Goal: Check status: Check status

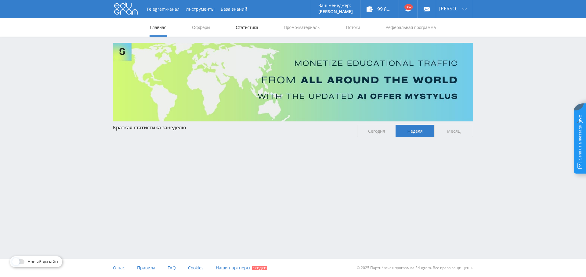
click at [256, 27] on link "Статистика" at bounding box center [247, 27] width 24 height 18
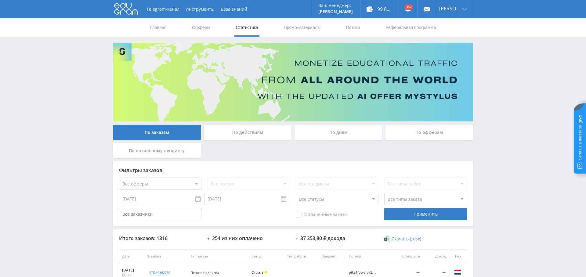
click at [345, 134] on div "По дням" at bounding box center [338, 132] width 88 height 15
click at [0, 0] on input "По дням" at bounding box center [0, 0] width 0 height 0
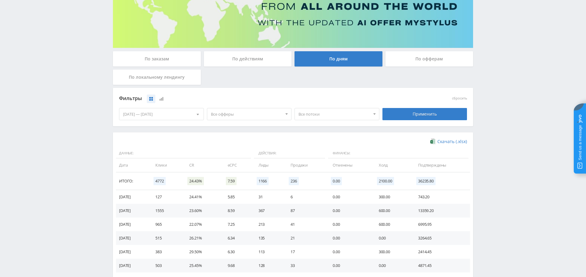
scroll to position [74, 0]
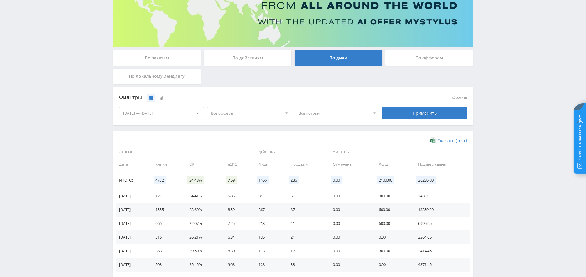
click at [243, 112] on span "Все офферы" at bounding box center [246, 113] width 71 height 12
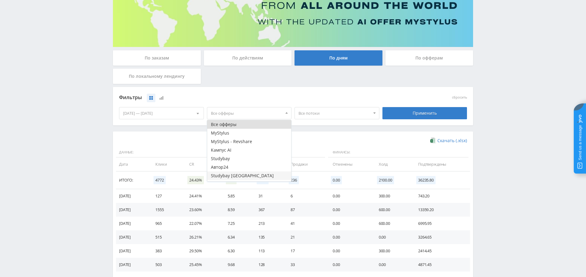
scroll to position [7, 0]
click at [243, 175] on button "Study AI (RevShare)" at bounding box center [249, 177] width 84 height 9
click at [149, 124] on div "Фильтры сбросить 15.08.2025 — 21.08.2025 Календарь Период Август, 2025 Пн Вт Ср…" at bounding box center [293, 106] width 360 height 38
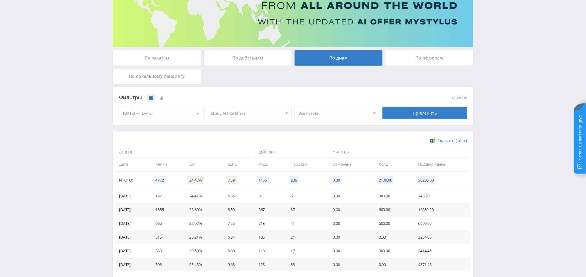
click at [449, 114] on div "Применить" at bounding box center [424, 113] width 85 height 12
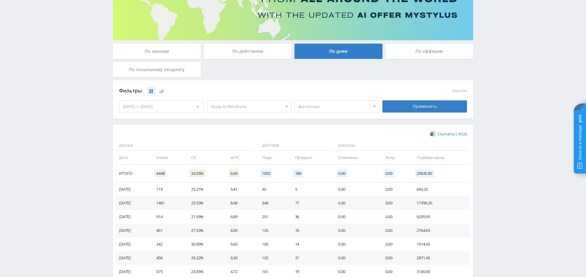
scroll to position [122, 0]
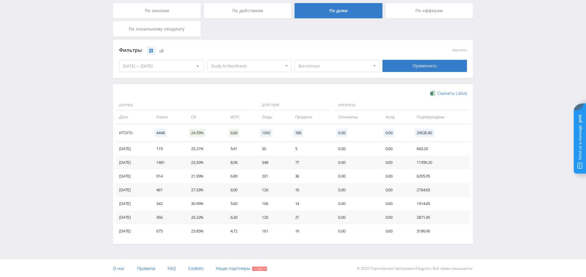
click at [163, 11] on div "По заказам" at bounding box center [157, 10] width 88 height 15
click at [0, 0] on input "По заказам" at bounding box center [0, 0] width 0 height 0
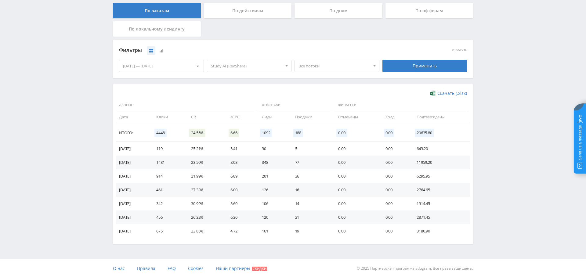
scroll to position [4, 0]
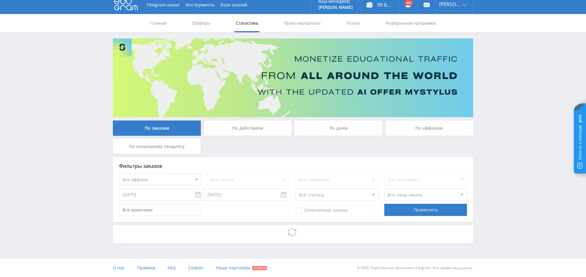
click at [177, 177] on select "Все офферы MyStylus MyStylus - Revshare Кампус AI Studybay Автор24 Studybay Bra…" at bounding box center [160, 179] width 82 height 12
select select "376"
click at [412, 211] on div "Применить" at bounding box center [425, 210] width 82 height 12
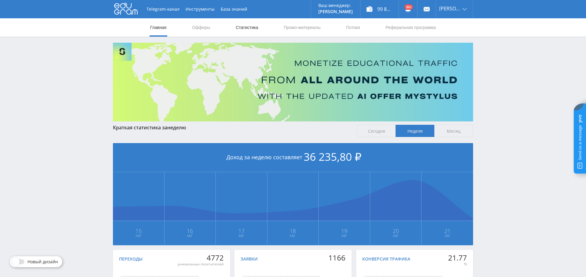
click at [256, 26] on link "Статистика" at bounding box center [247, 27] width 24 height 18
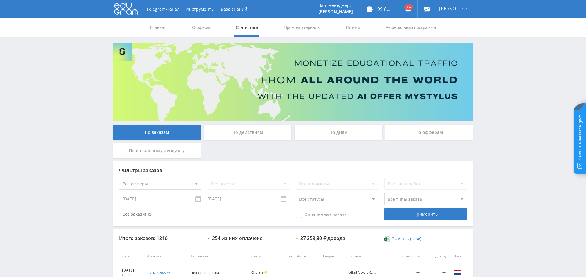
click at [192, 187] on select "Все офферы MyStylus MyStylus - Revshare Кампус AI Studybay Автор24 Studybay Bra…" at bounding box center [160, 184] width 82 height 12
select select "376"
click at [431, 214] on div "Применить" at bounding box center [425, 214] width 82 height 12
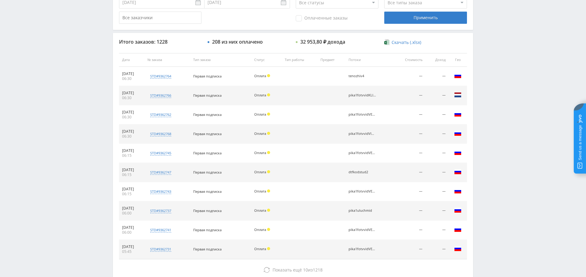
scroll to position [198, 0]
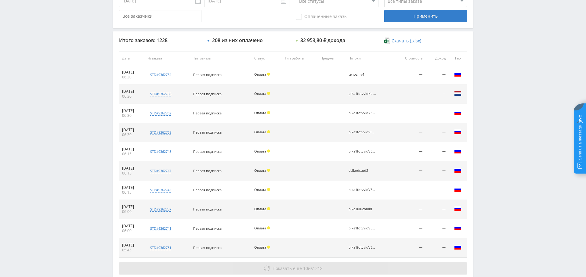
click at [303, 265] on span "10" at bounding box center [305, 268] width 5 height 6
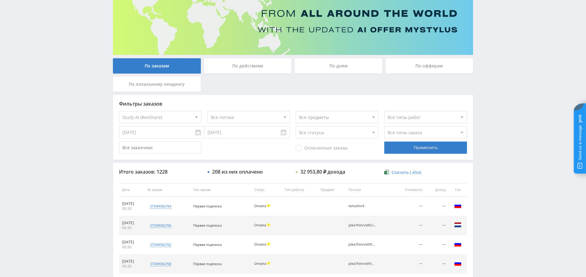
scroll to position [66, 0]
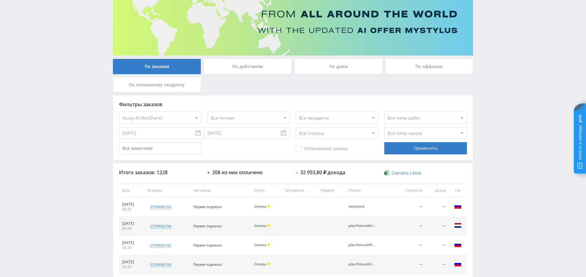
click at [303, 147] on span "Оплаченные заказы" at bounding box center [322, 149] width 52 height 6
click at [0, 0] on input "Оплаченные заказы" at bounding box center [0, 0] width 0 height 0
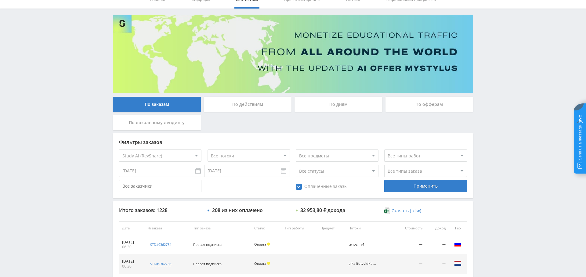
scroll to position [27, 0]
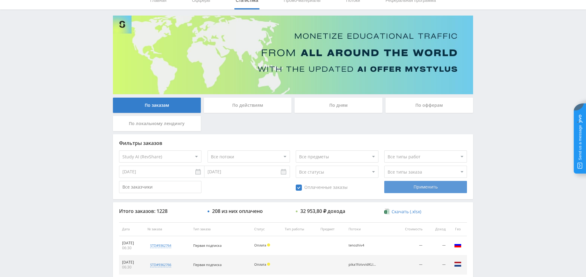
click at [426, 194] on div "Фильтры заказов Все офферы MyStylus MyStylus - Revshare Кампус AI Studybay Авто…" at bounding box center [293, 166] width 360 height 65
click at [428, 189] on div "Применить" at bounding box center [425, 187] width 82 height 12
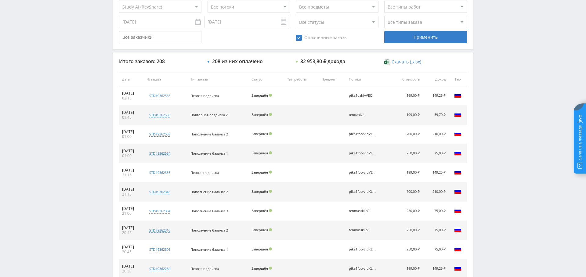
scroll to position [234, 0]
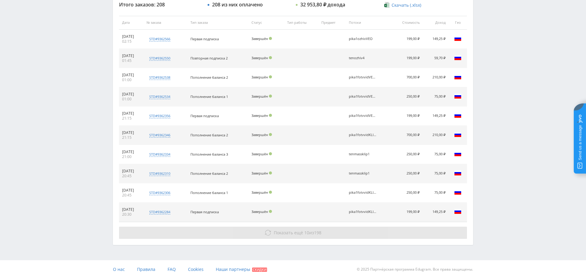
click at [332, 230] on button "Показать ещё 10 из 198" at bounding box center [293, 233] width 348 height 12
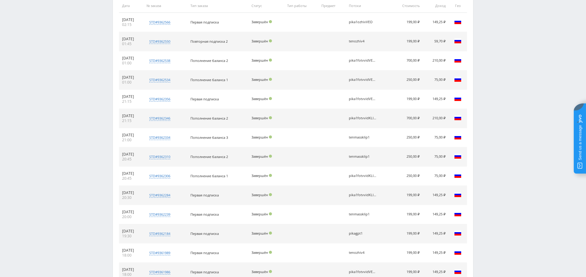
scroll to position [251, 0]
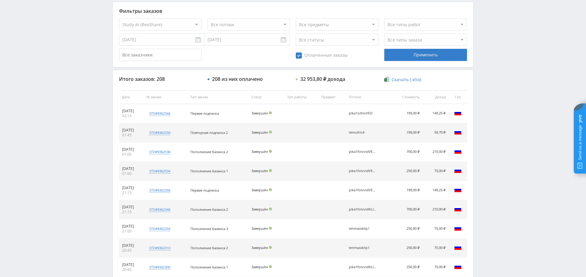
click at [332, 42] on select "Все статусы В аукционе В работе На гарантии Завершен Возврат Черновик" at bounding box center [337, 40] width 82 height 12
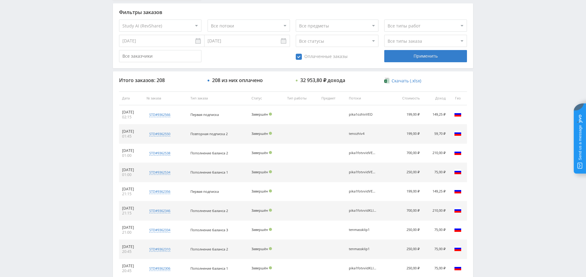
click at [253, 28] on select "Все потоки pika1uluchdalle pika1uluchmid pikatext1 pikagem1 pikaclauson1 pikape…" at bounding box center [248, 26] width 82 height 12
select select "6642394"
click at [207, 20] on select "Все потоки pika1uluchdalle pika1uluchmid pikatext1 pikagem1 pikaclauson1 pikape…" at bounding box center [248, 26] width 82 height 12
click at [420, 59] on div "Применить" at bounding box center [425, 56] width 82 height 12
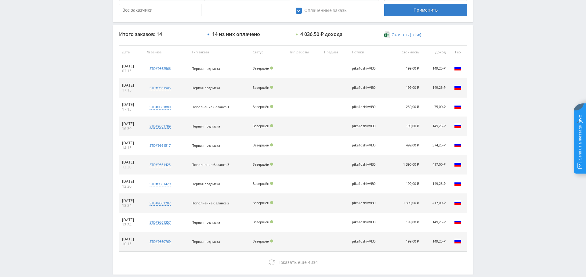
scroll to position [203, 0]
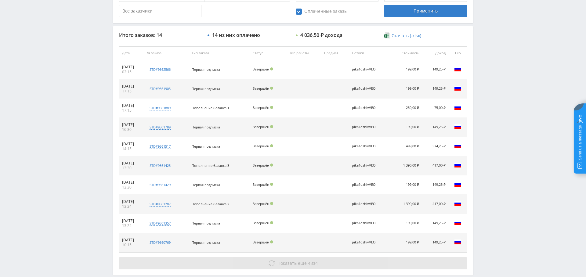
click at [286, 260] on span "Показать ещё" at bounding box center [291, 263] width 29 height 6
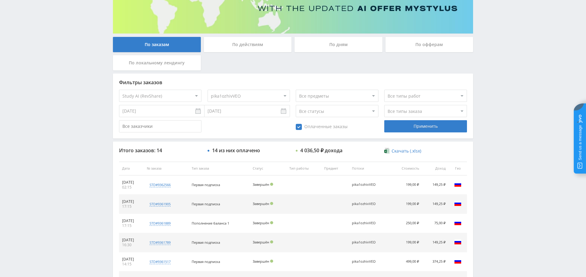
scroll to position [0, 0]
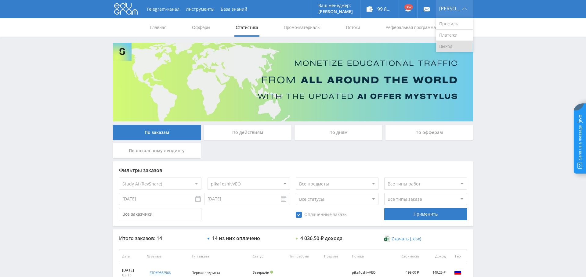
click at [452, 49] on link "Выход" at bounding box center [454, 46] width 37 height 11
